Goal: Task Accomplishment & Management: Use online tool/utility

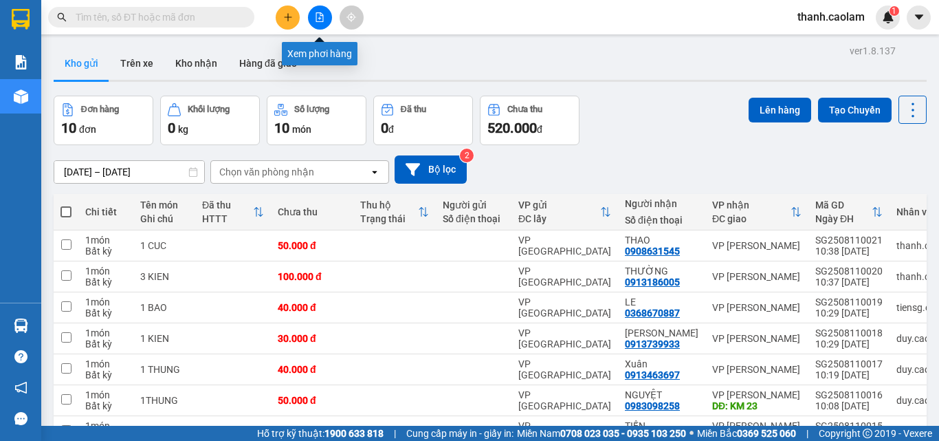
click at [326, 9] on button at bounding box center [320, 17] width 24 height 24
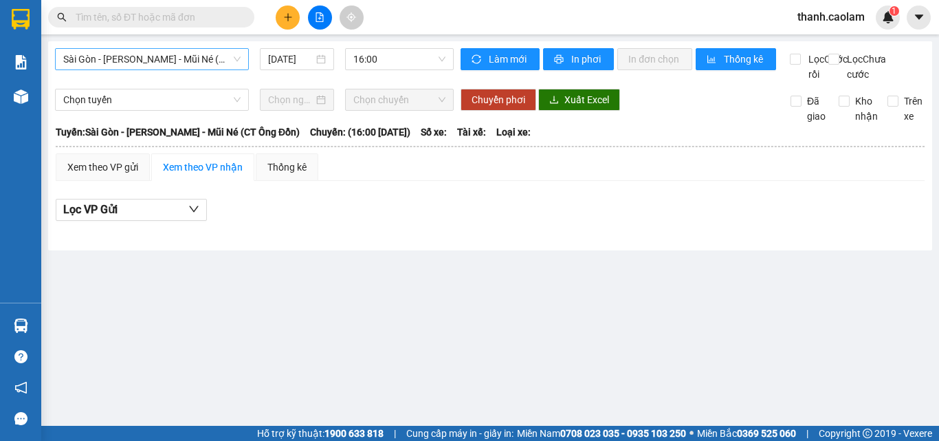
click at [232, 54] on span "Sài Gòn - [PERSON_NAME] - Mũi Né (CT Ông Đồn)" at bounding box center [151, 59] width 177 height 21
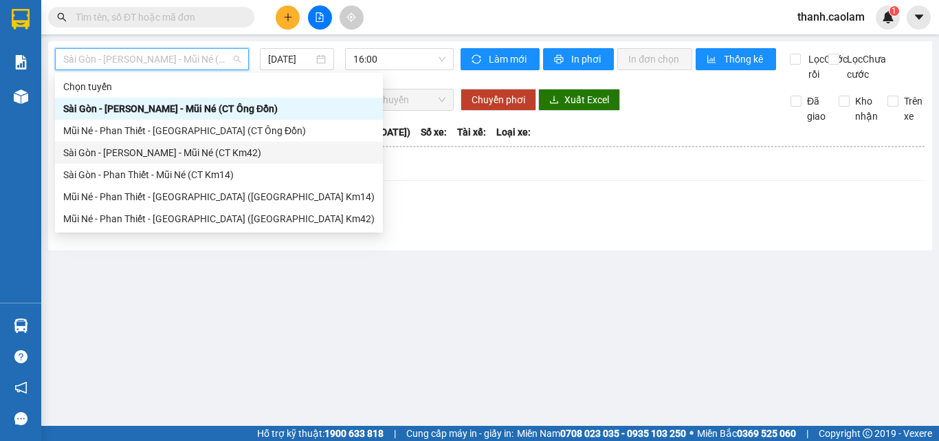
click at [227, 150] on div "Sài Gòn - [PERSON_NAME] - Mũi Né (CT Km42)" at bounding box center [218, 152] width 311 height 15
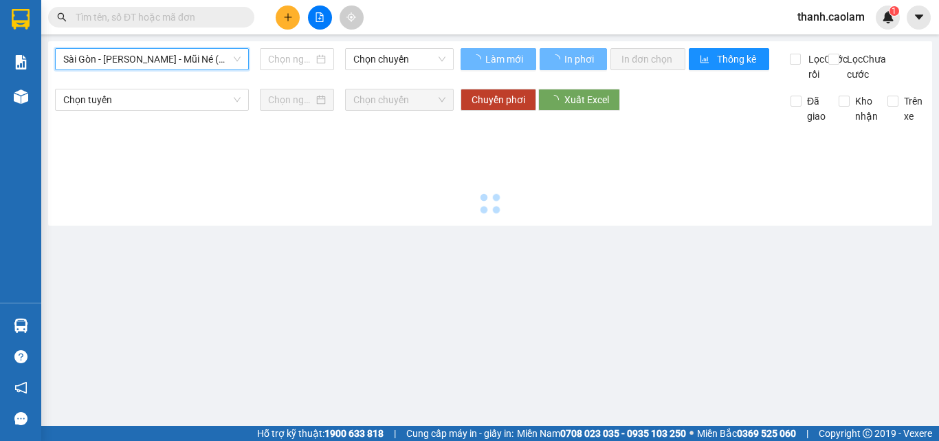
type input "[DATE]"
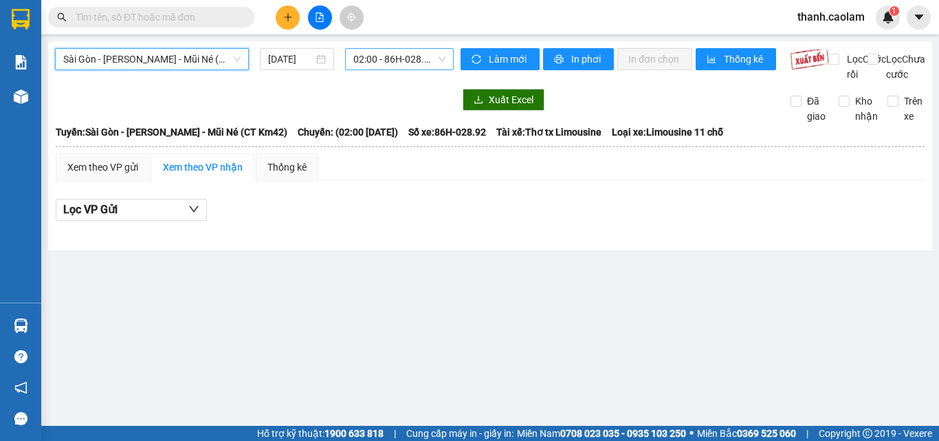
click at [405, 64] on span "02:00 - 86H-028.92" at bounding box center [399, 59] width 92 height 21
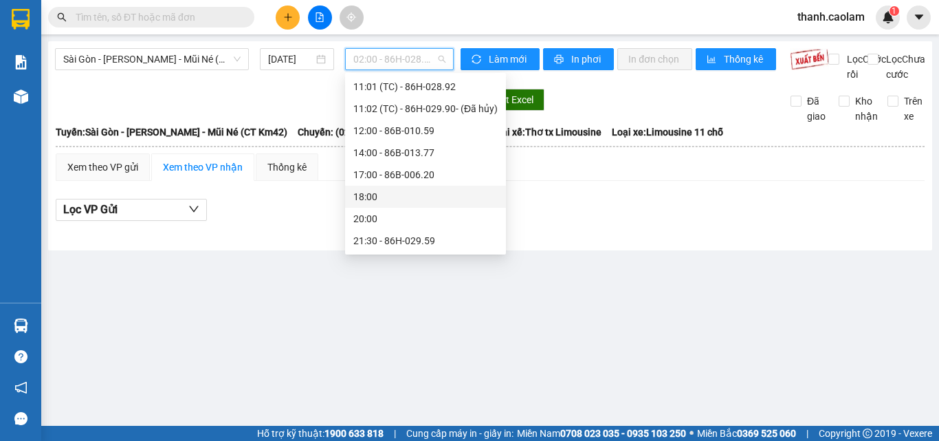
scroll to position [124, 0]
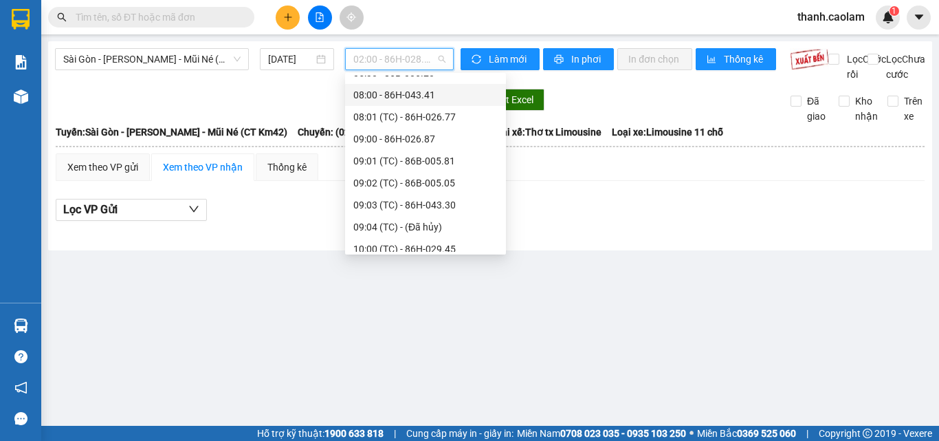
click at [453, 93] on div "08:00 - 86H-043.41" at bounding box center [425, 94] width 144 height 15
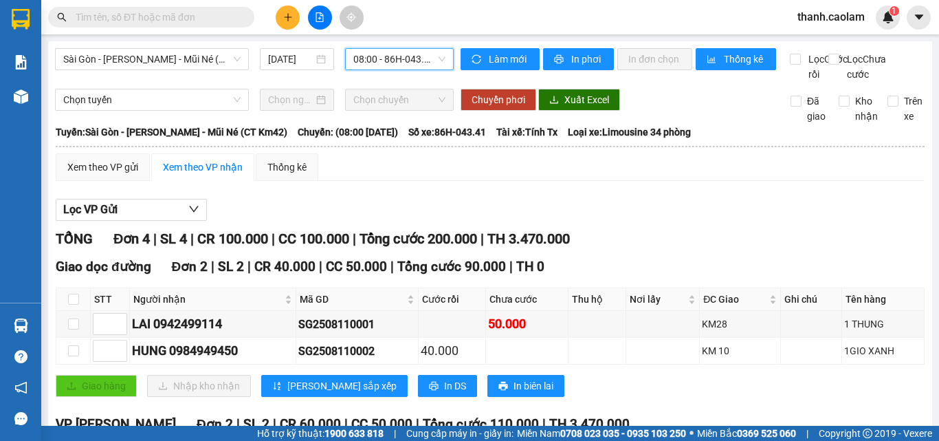
click at [158, 47] on div "Sài Gòn - [PERSON_NAME] - Mũi Né (CT Km42) [DATE] 08:00 08:00 - 86H-043.41 Làm …" at bounding box center [490, 313] width 884 height 544
drag, startPoint x: 159, startPoint y: 63, endPoint x: 185, endPoint y: 79, distance: 30.9
click at [158, 63] on span "Sài Gòn - [PERSON_NAME] - Mũi Né (CT Km42)" at bounding box center [151, 59] width 177 height 21
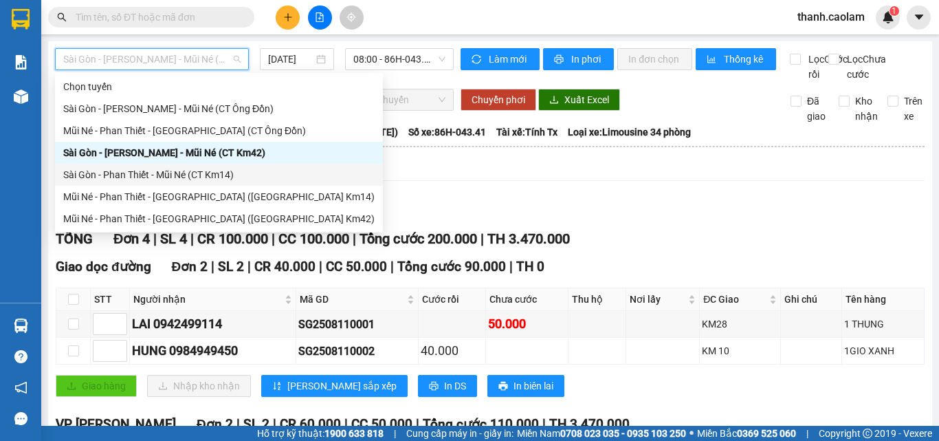
click at [232, 173] on div "Sài Gòn - Phan Thiết - Mũi Né (CT Km14)" at bounding box center [218, 174] width 311 height 15
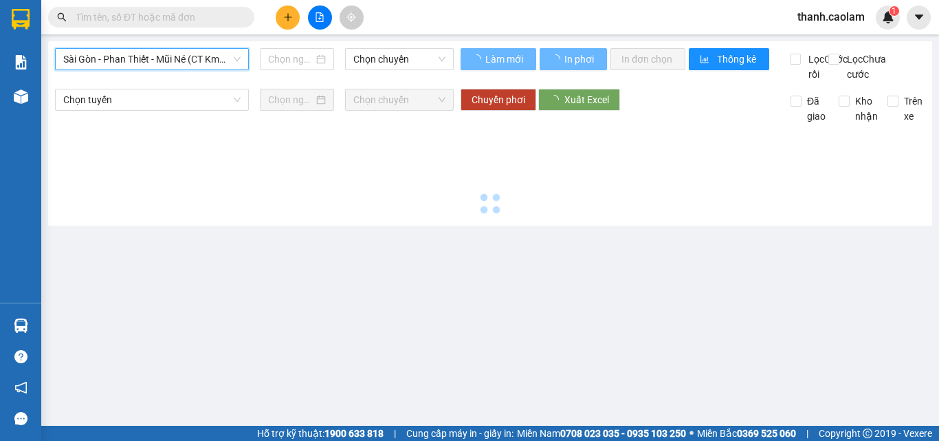
type input "[DATE]"
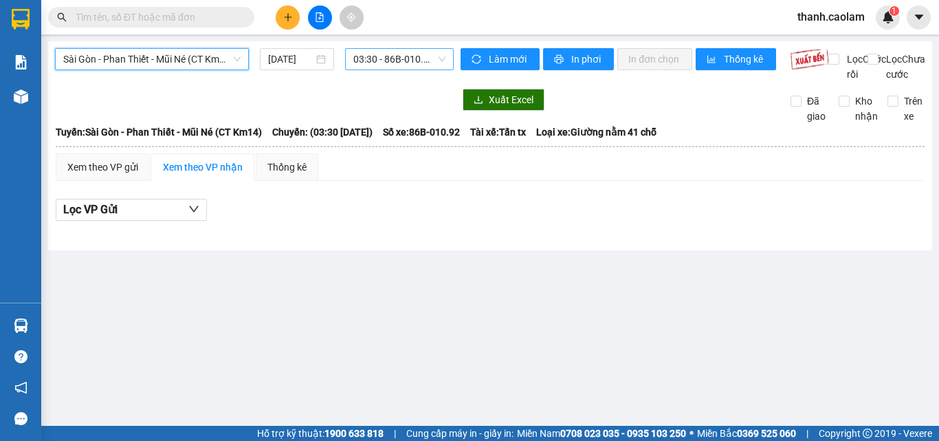
click at [397, 55] on span "03:30 - 86B-010.92" at bounding box center [399, 59] width 92 height 21
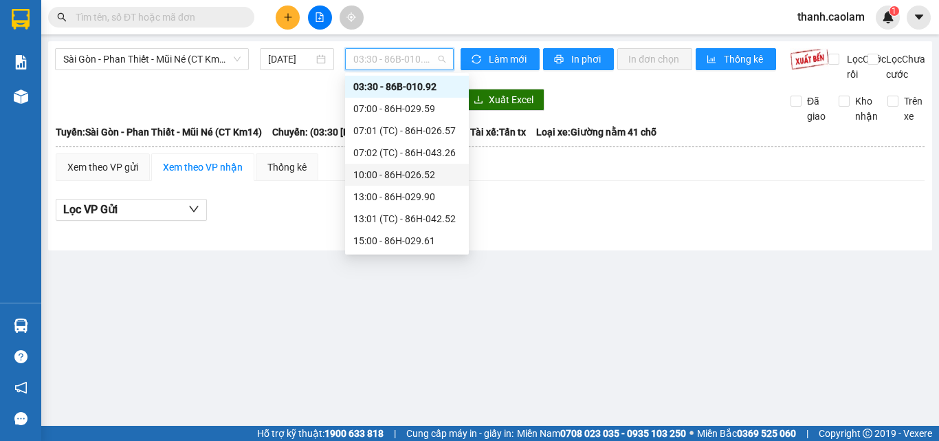
click at [424, 177] on div "10:00 - 86H-026.52" at bounding box center [406, 174] width 107 height 15
